Goal: Obtain resource: Obtain resource

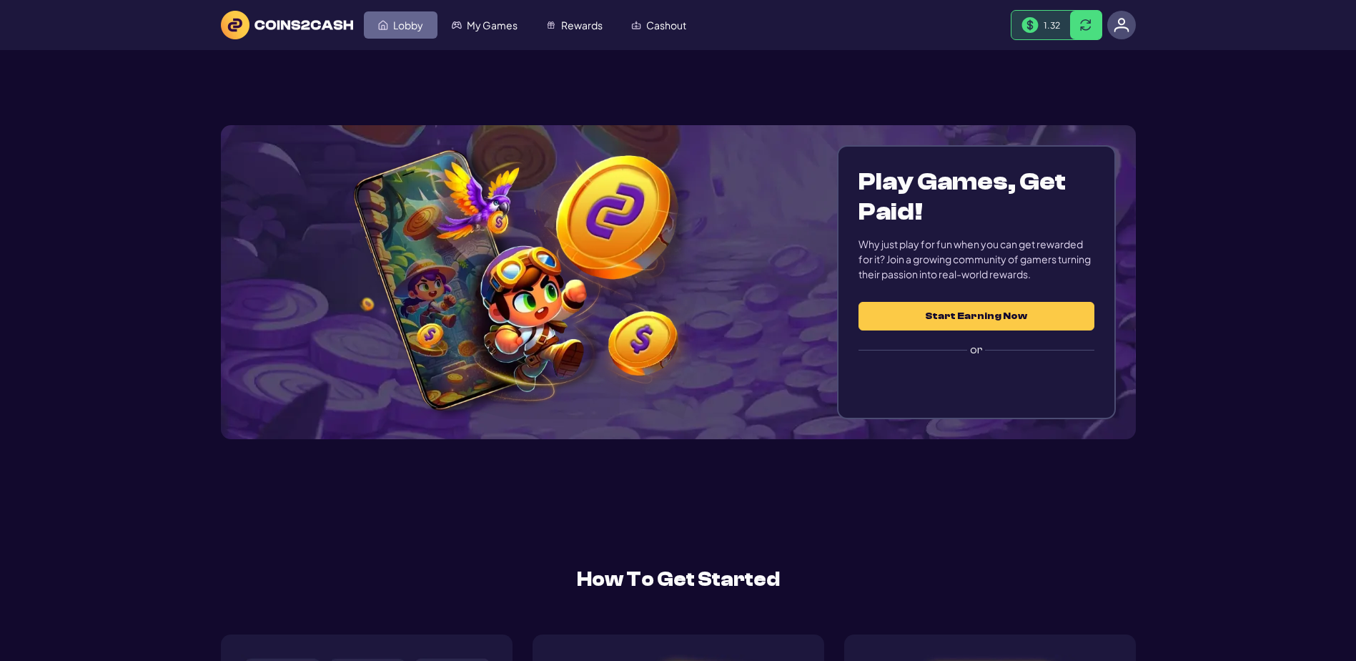
click at [403, 29] on span "Lobby" at bounding box center [408, 25] width 30 height 10
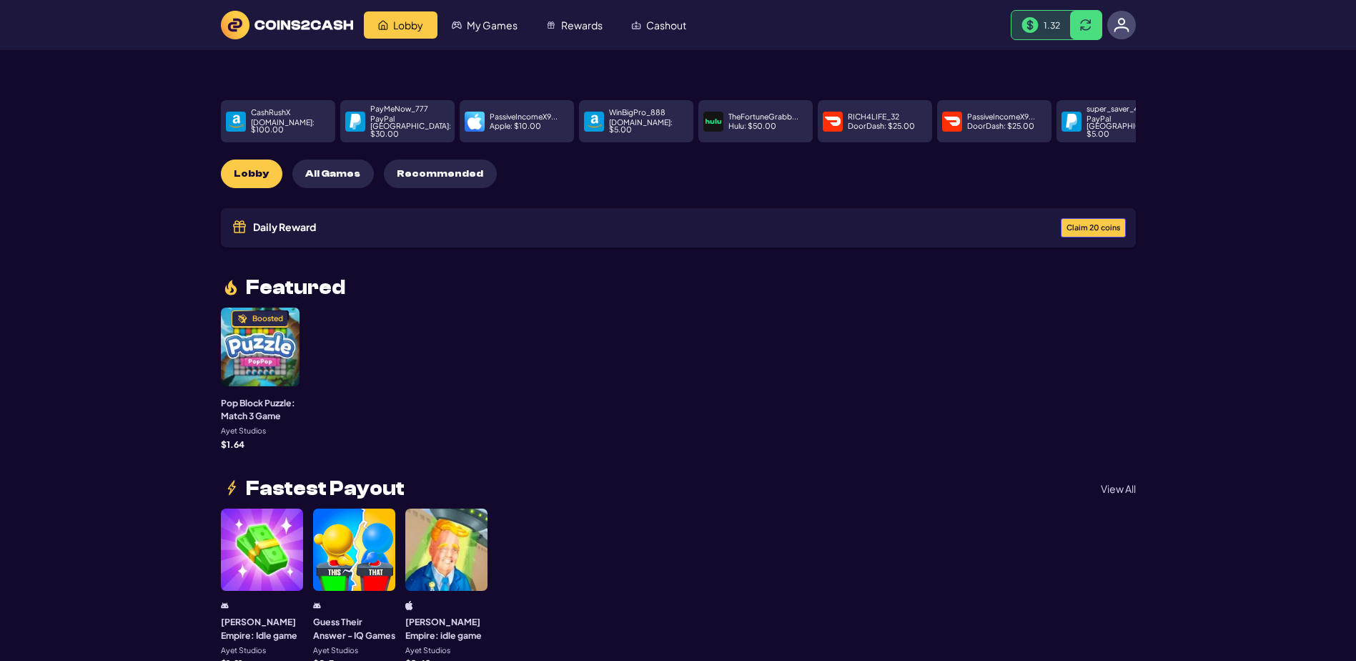
click at [1067, 232] on span "Claim 20 coins" at bounding box center [1094, 228] width 54 height 8
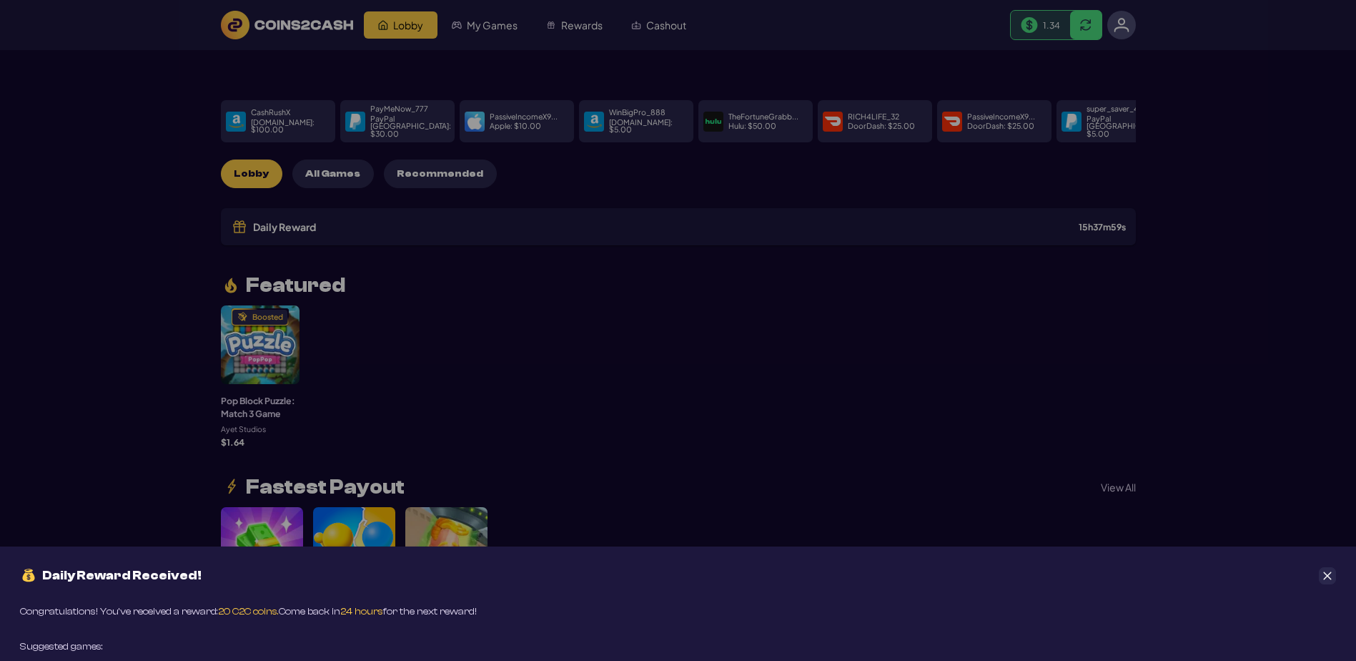
click at [1334, 567] on button "Close" at bounding box center [1327, 575] width 17 height 17
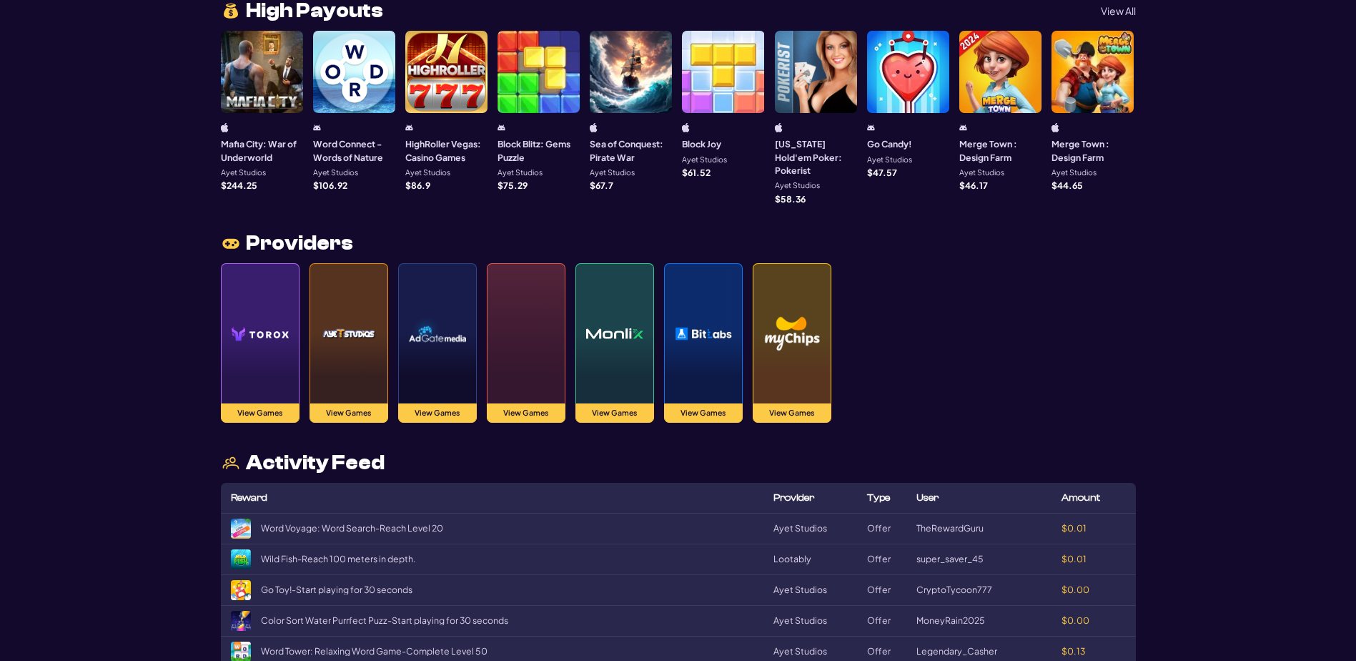
scroll to position [1573, 0]
